Goal: Task Accomplishment & Management: Complete application form

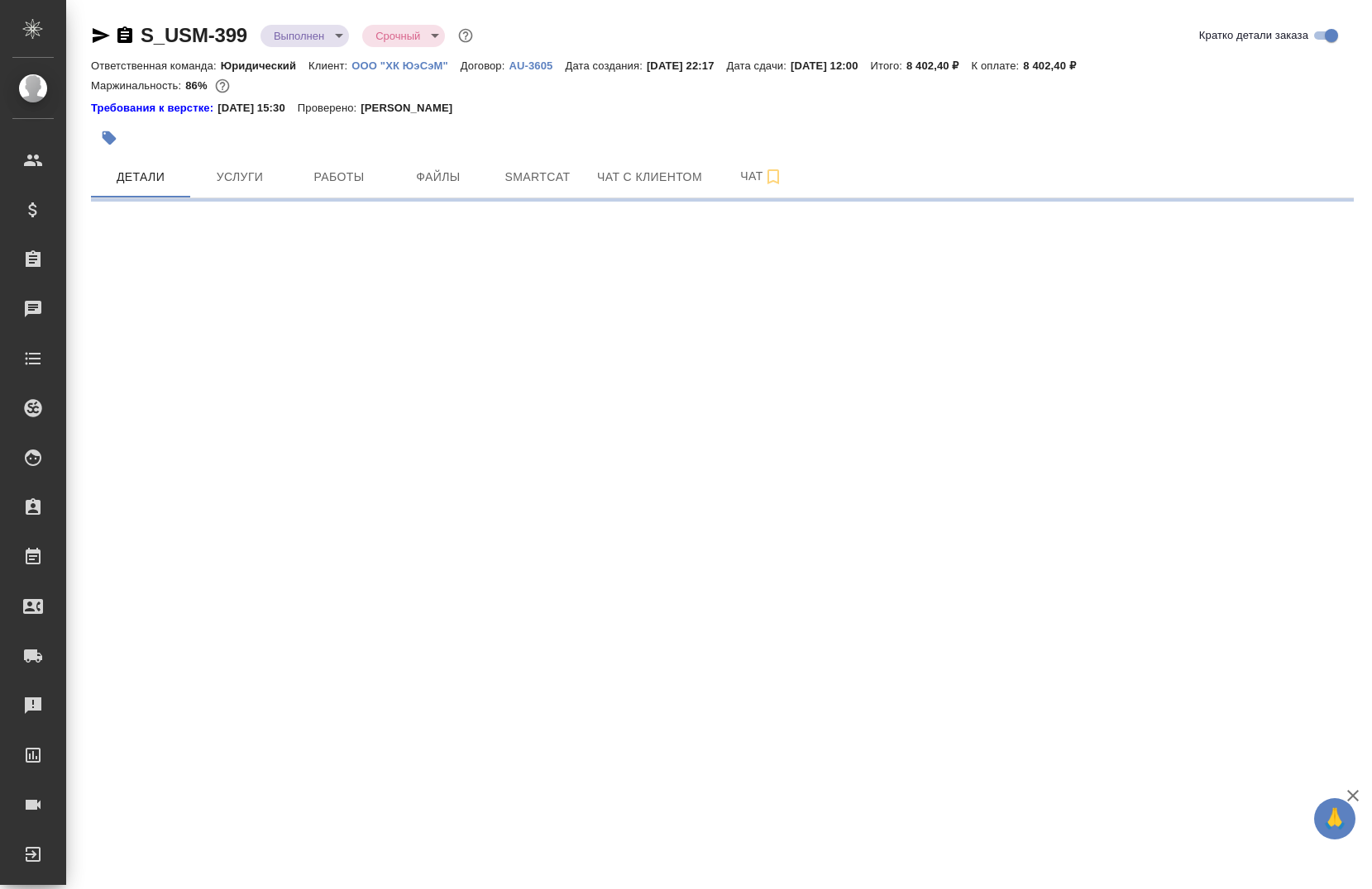
select select "RU"
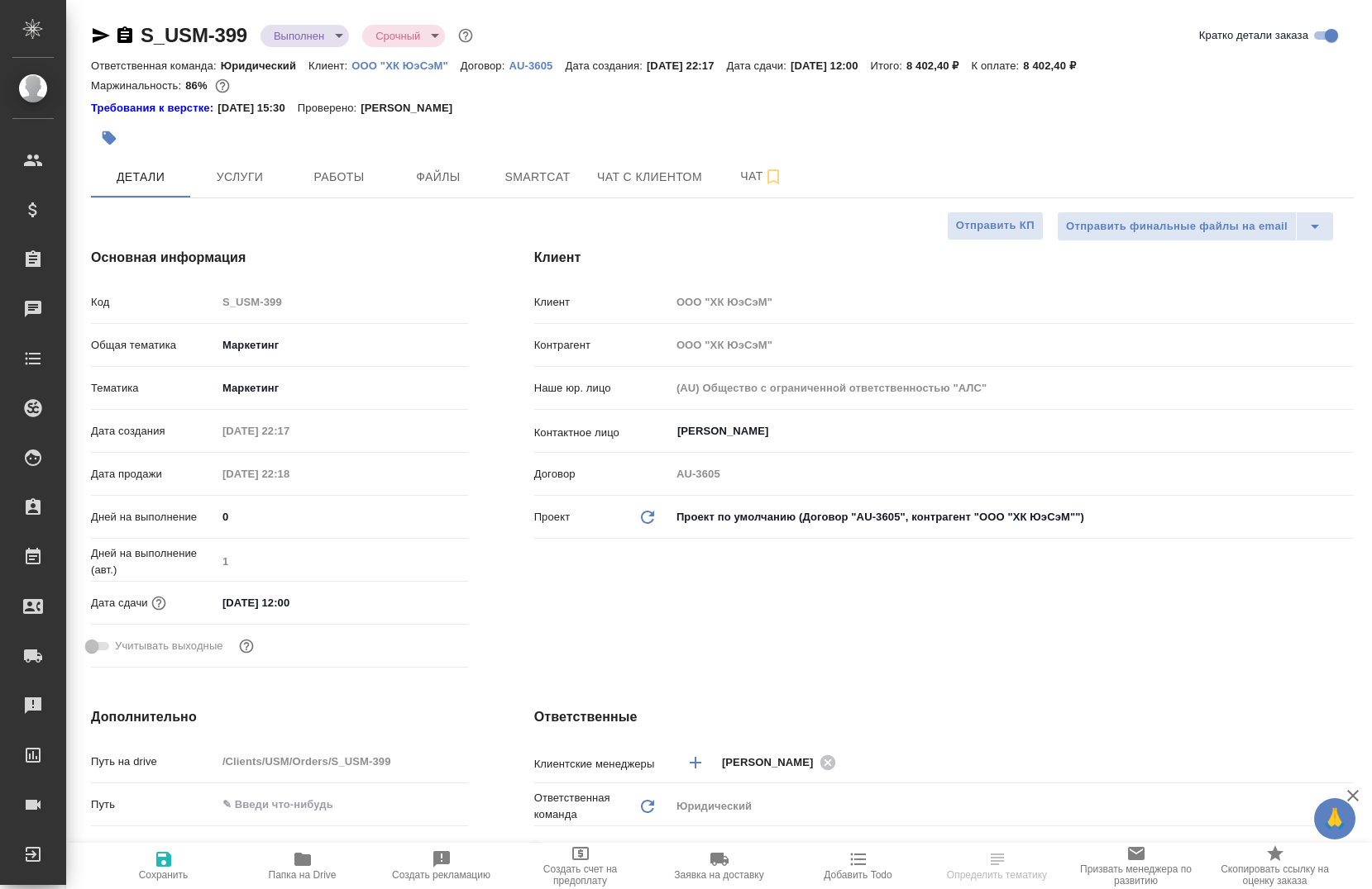
type textarea "x"
type input "[PERSON_NAME]"
type input "Сеитов Павел"
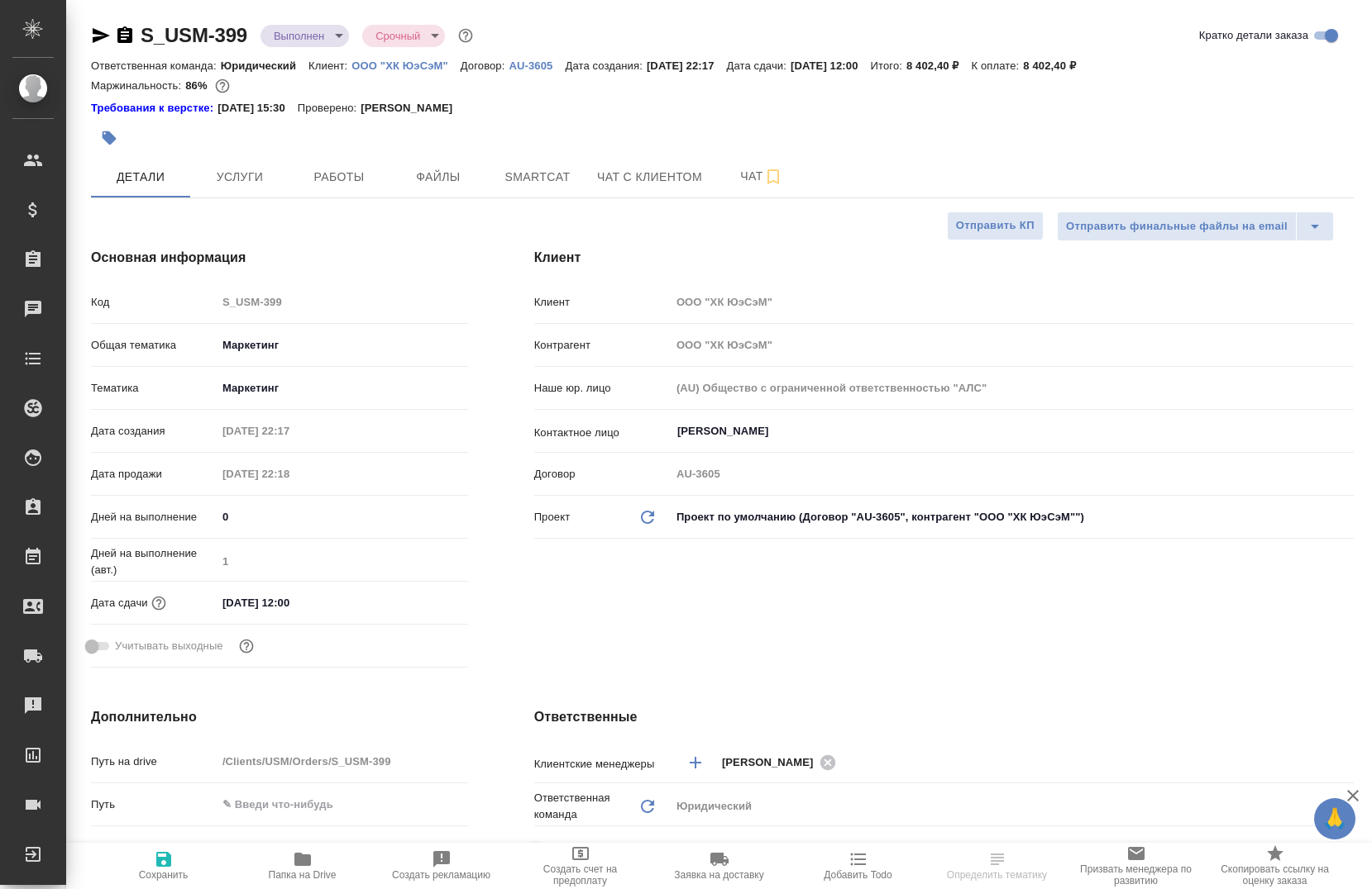
type textarea "x"
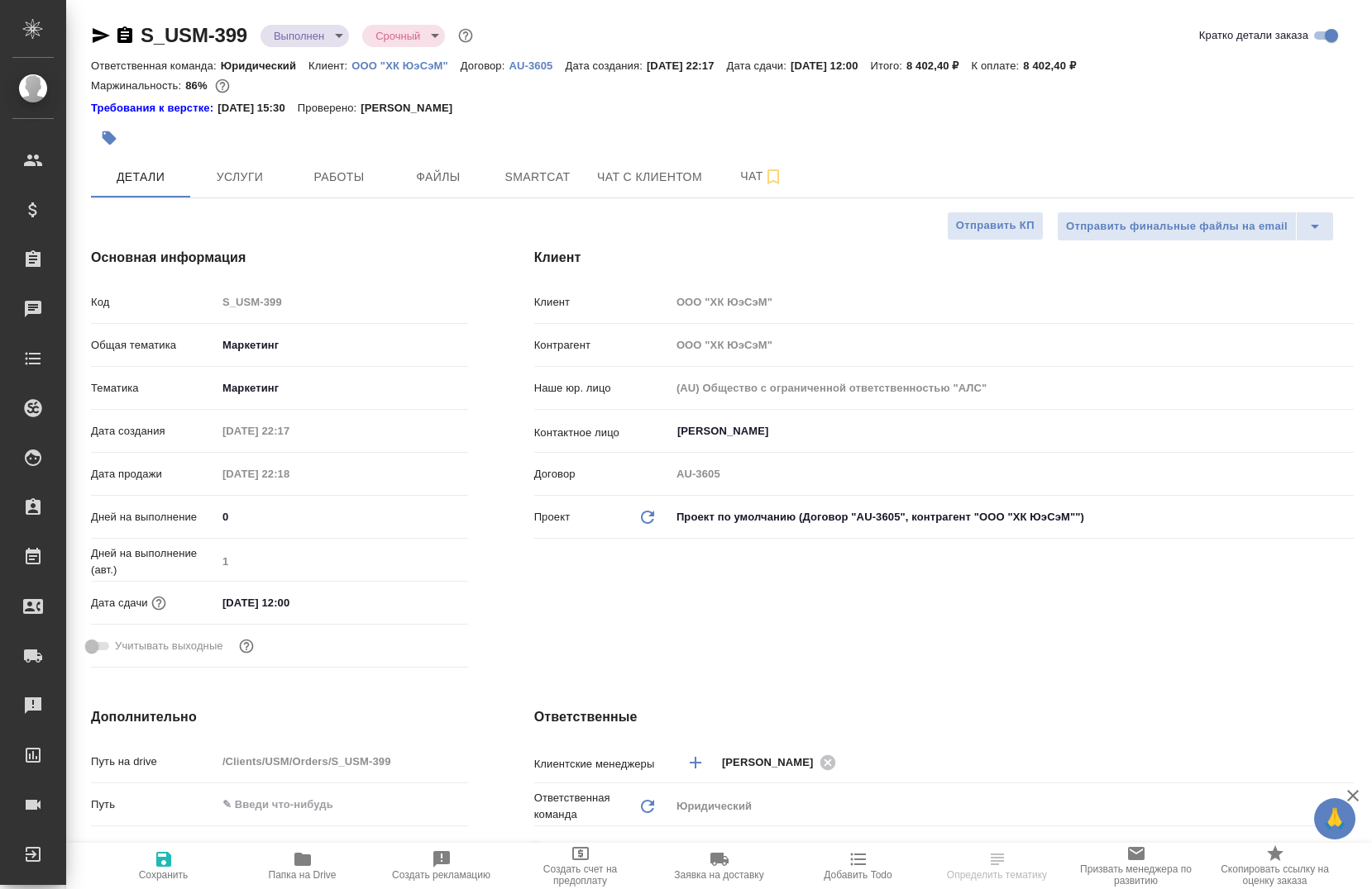
type textarea "x"
click at [308, 868] on icon "button" at bounding box center [303, 859] width 20 height 20
type textarea "x"
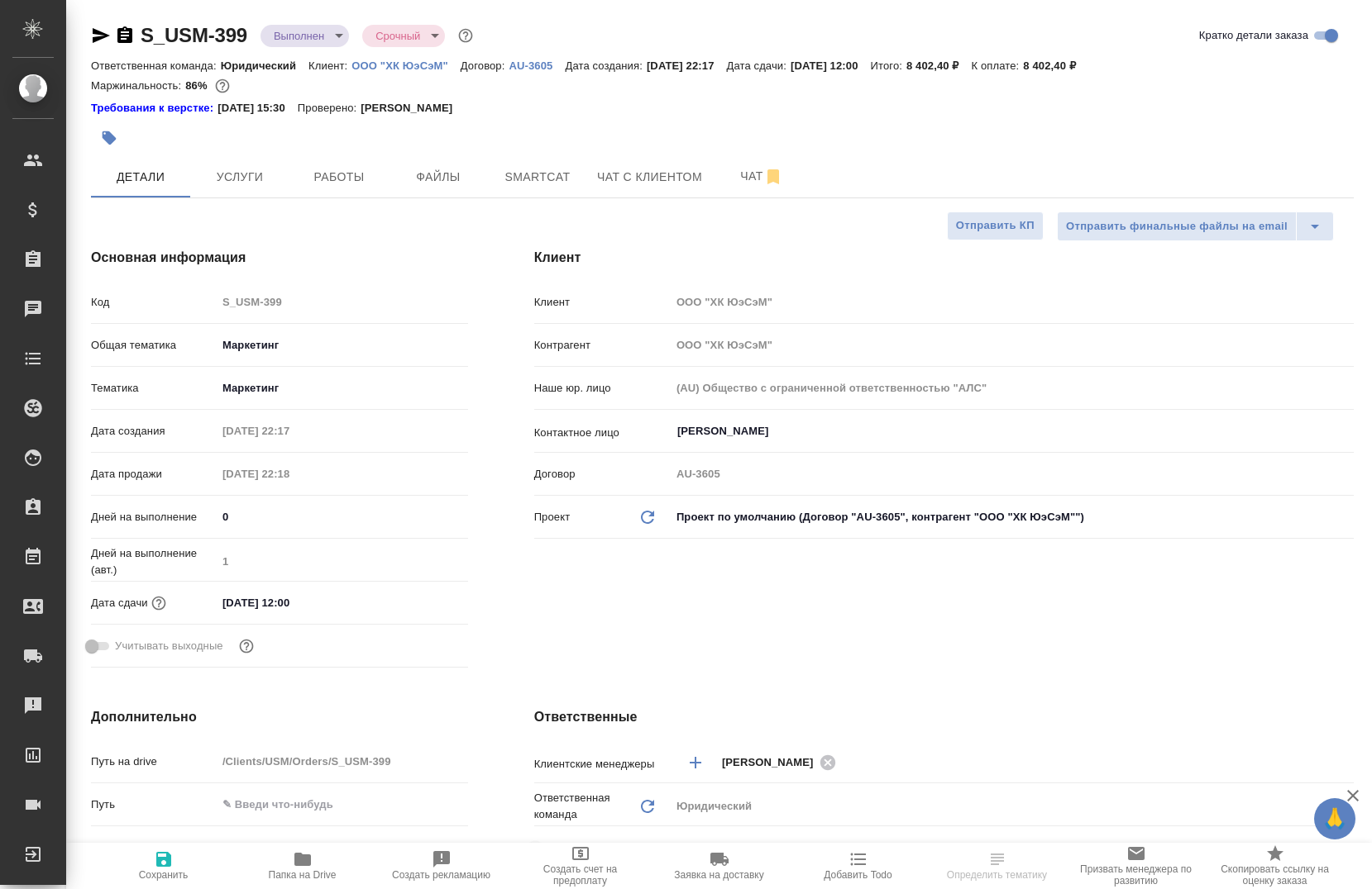
select select "RU"
